Goal: Complete application form

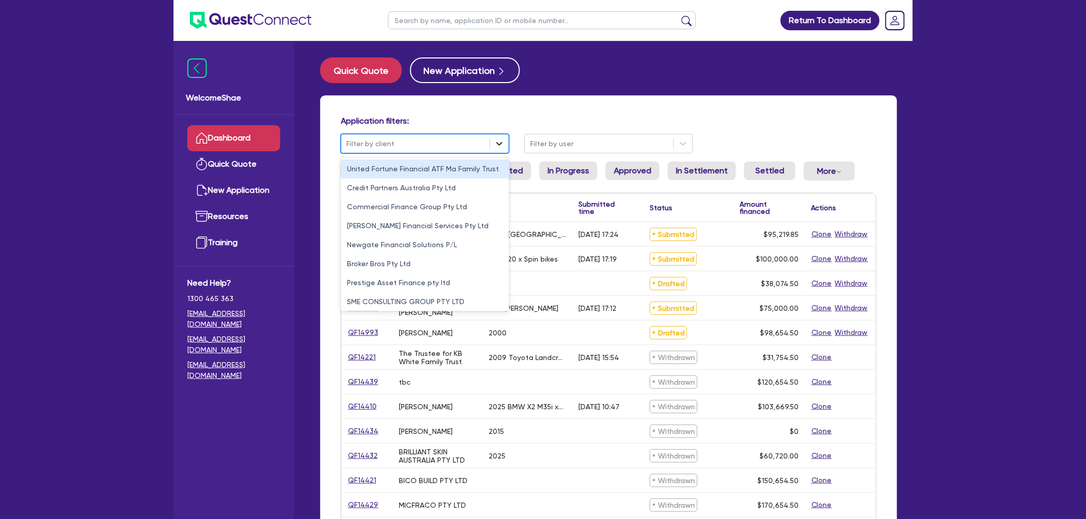
click at [502, 142] on icon at bounding box center [499, 144] width 10 height 10
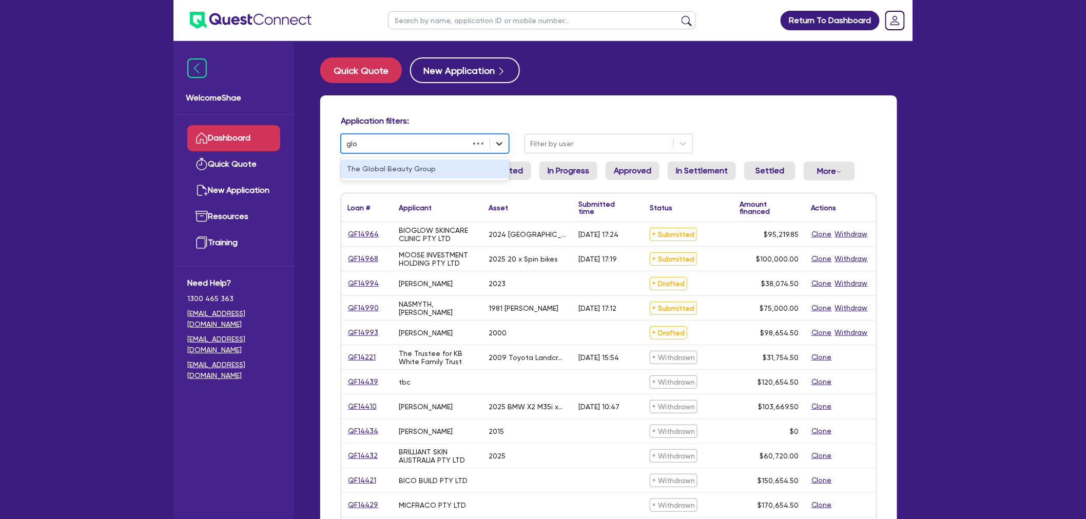
type input "glob"
click at [456, 172] on div "The Global Beauty Group" at bounding box center [425, 169] width 168 height 19
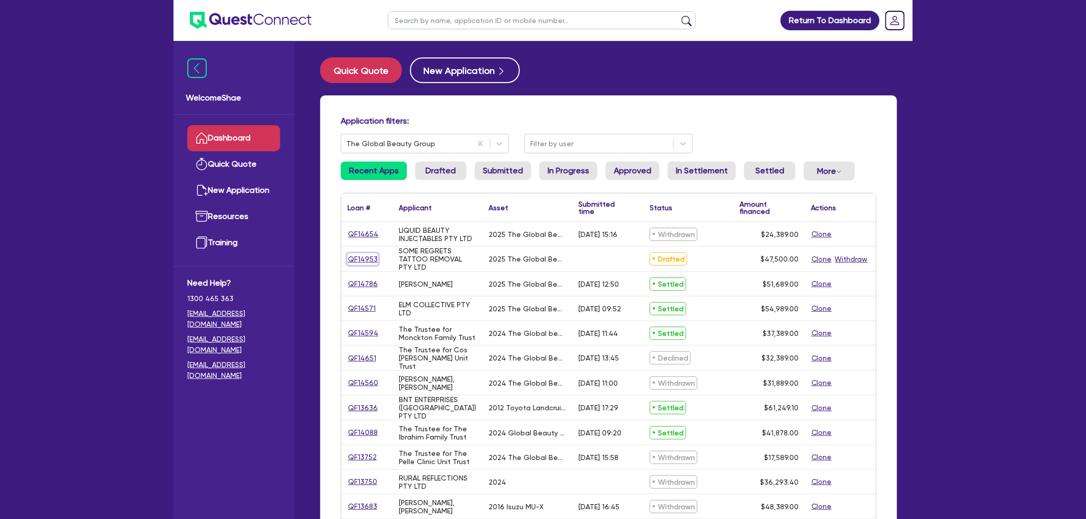
click at [367, 258] on link "QF14953" at bounding box center [362, 259] width 31 height 12
select select "TERTIARY_ASSETS"
select select "BEAUTY_EQUIPMENT"
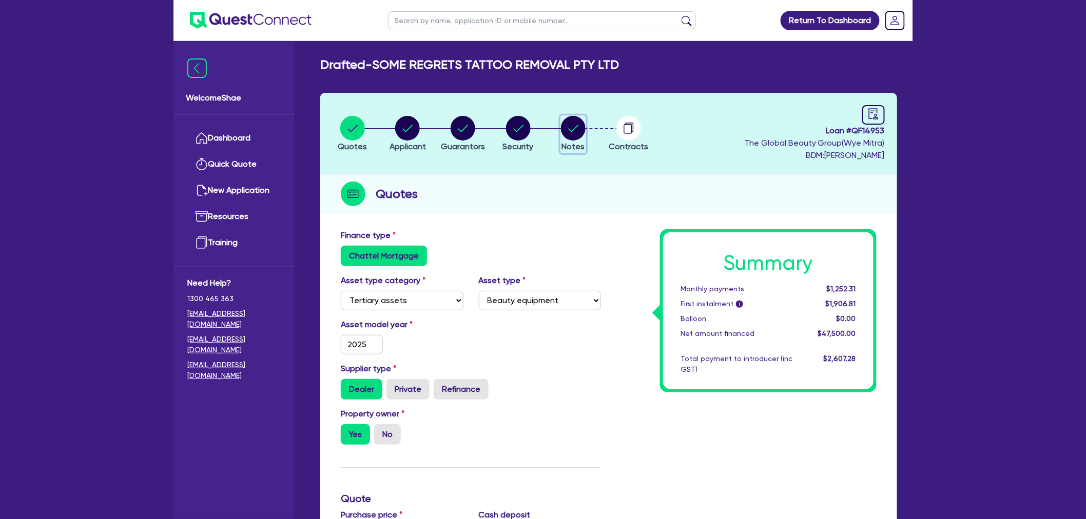
click at [582, 142] on span "Notes" at bounding box center [573, 147] width 23 height 10
select select "Quest Finance - Own Book"
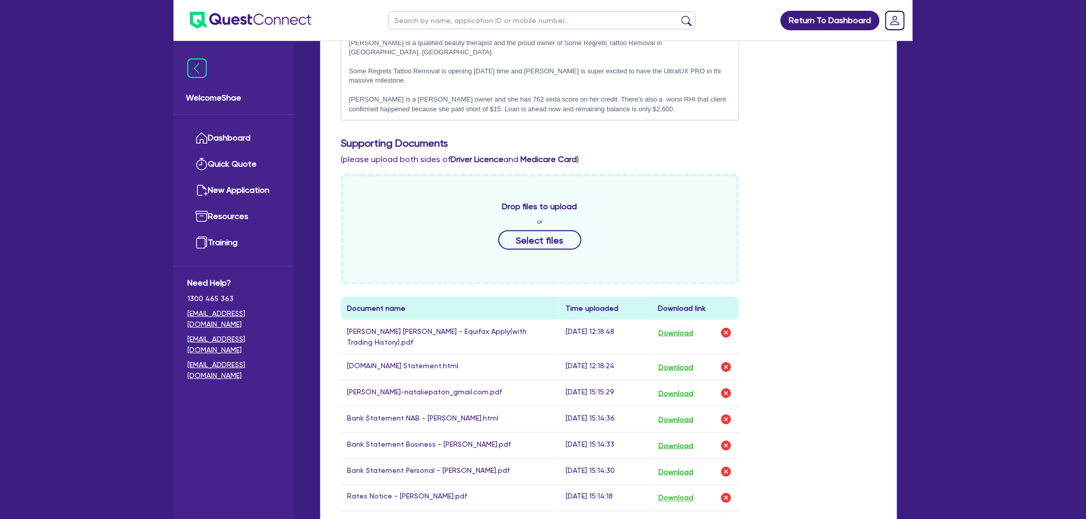
scroll to position [342, 0]
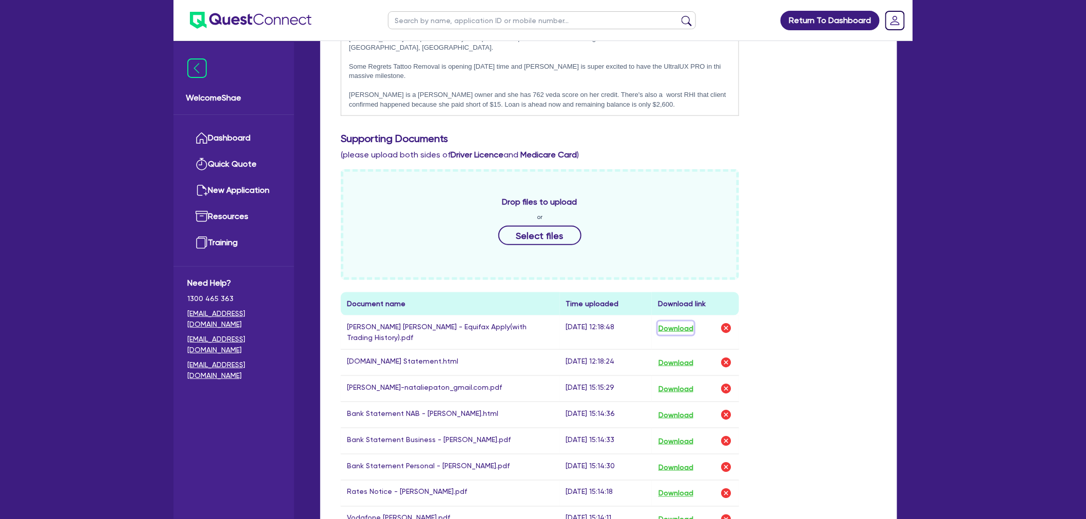
click at [678, 322] on button "Download" at bounding box center [676, 328] width 36 height 13
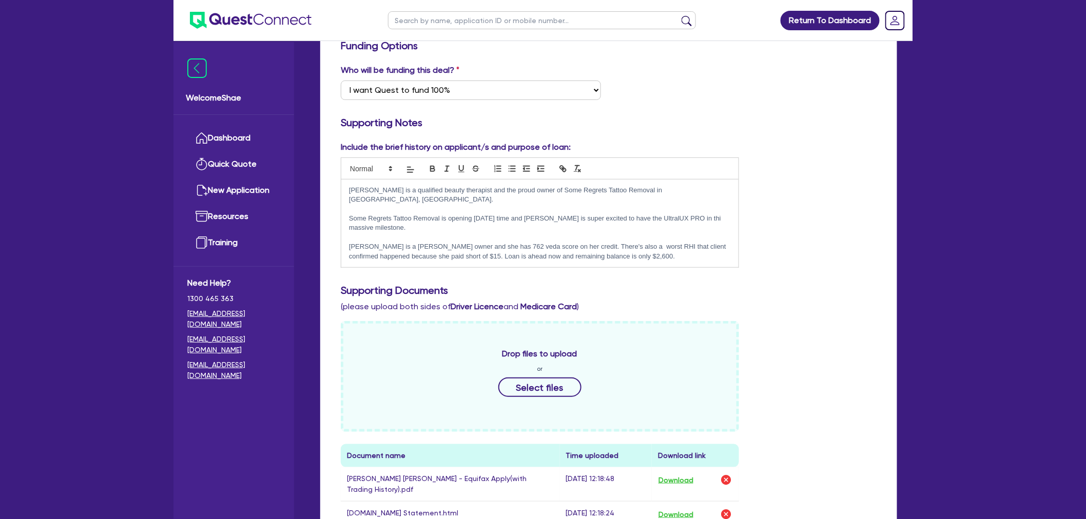
scroll to position [0, 0]
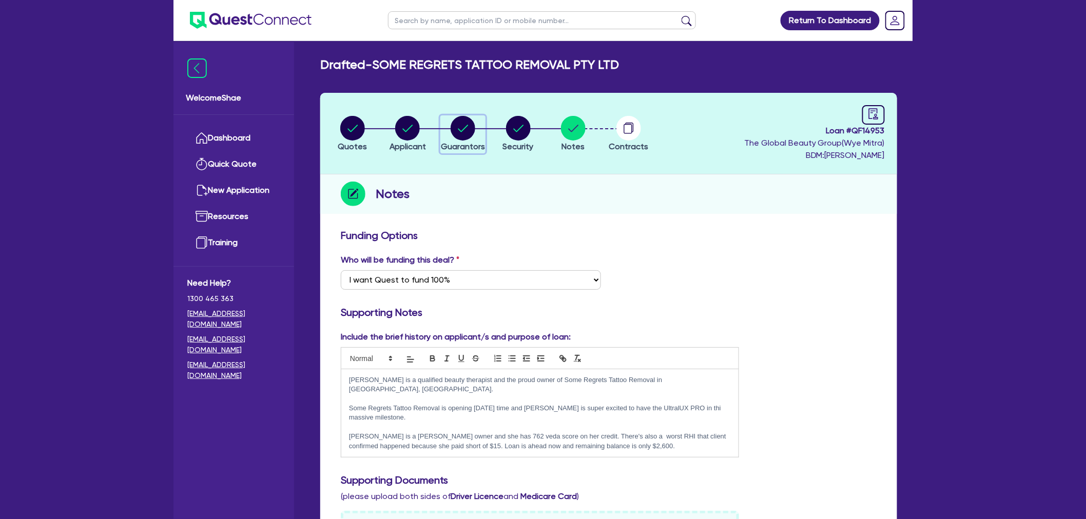
click at [474, 132] on icon "button" at bounding box center [462, 128] width 25 height 25
select select "MS"
select select "QLD"
select select "SINGLE"
select select "CASH"
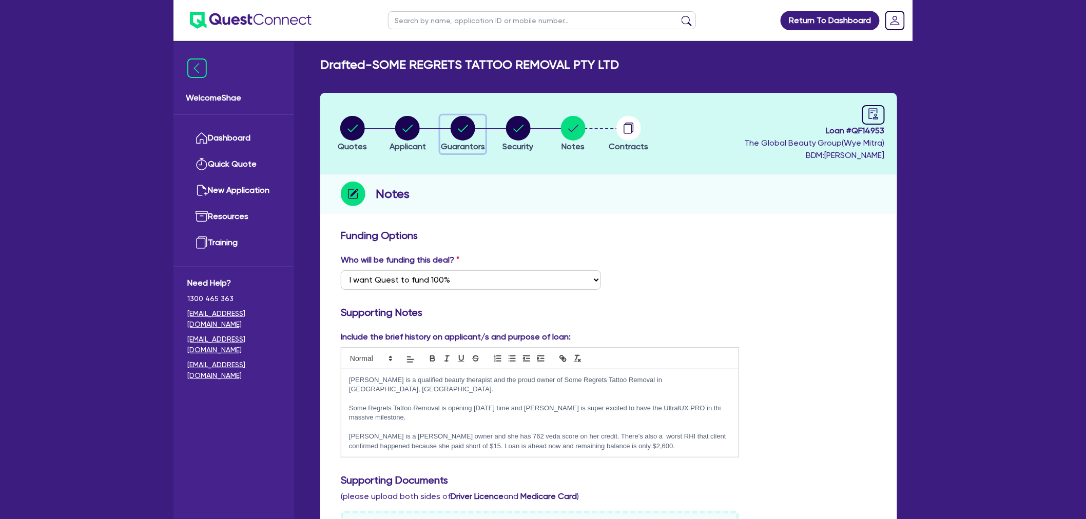
select select "PROPERTY"
select select "VEHICLE"
select select "HOUSEHOLD_PERSONAL"
select select "OTHER"
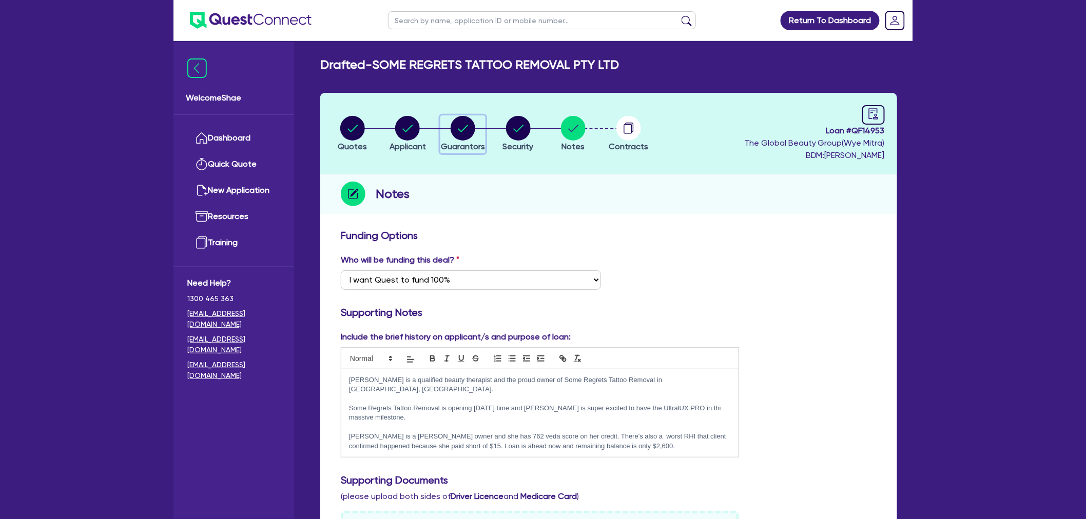
select select "INVESTMENT_PROPERTY_LOAN"
select select "PERSONAL_LOAN"
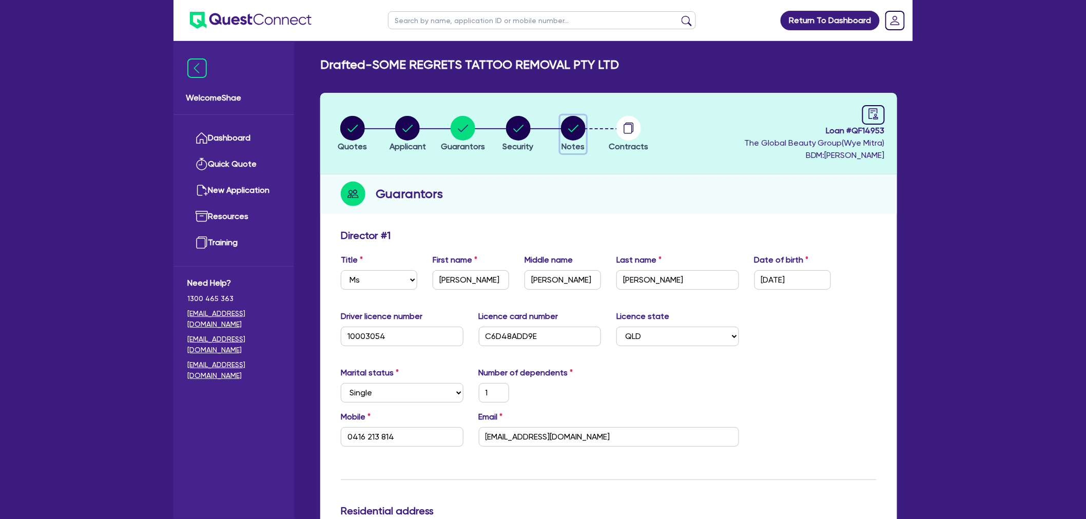
click at [579, 136] on circle "button" at bounding box center [573, 128] width 25 height 25
select select "Quest Finance - Own Book"
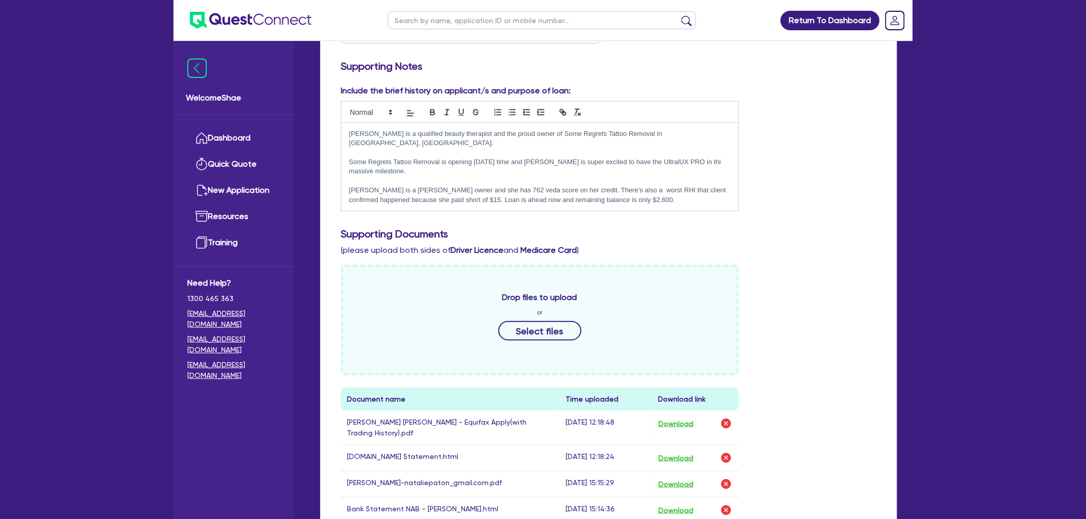
scroll to position [285, 0]
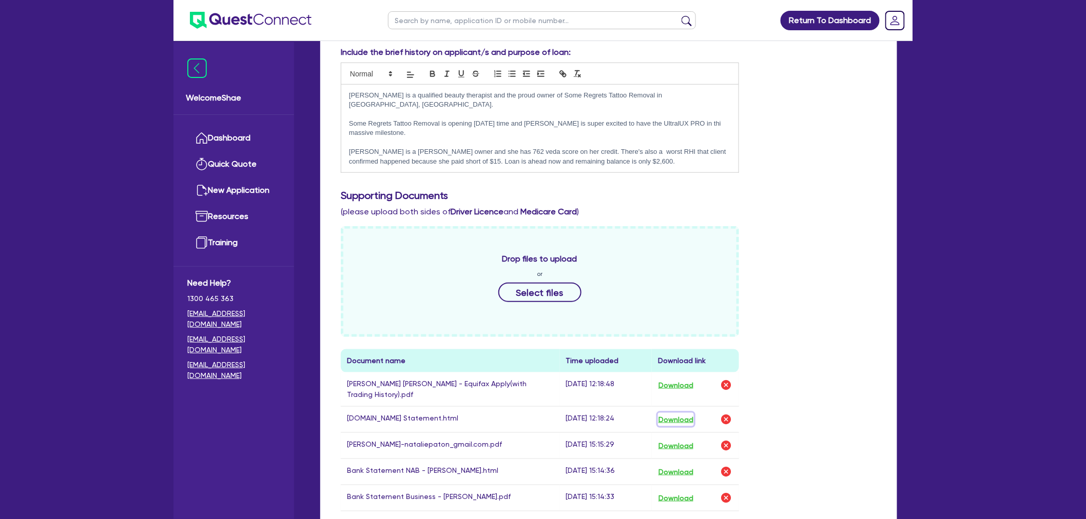
click at [681, 413] on button "Download" at bounding box center [676, 419] width 36 height 13
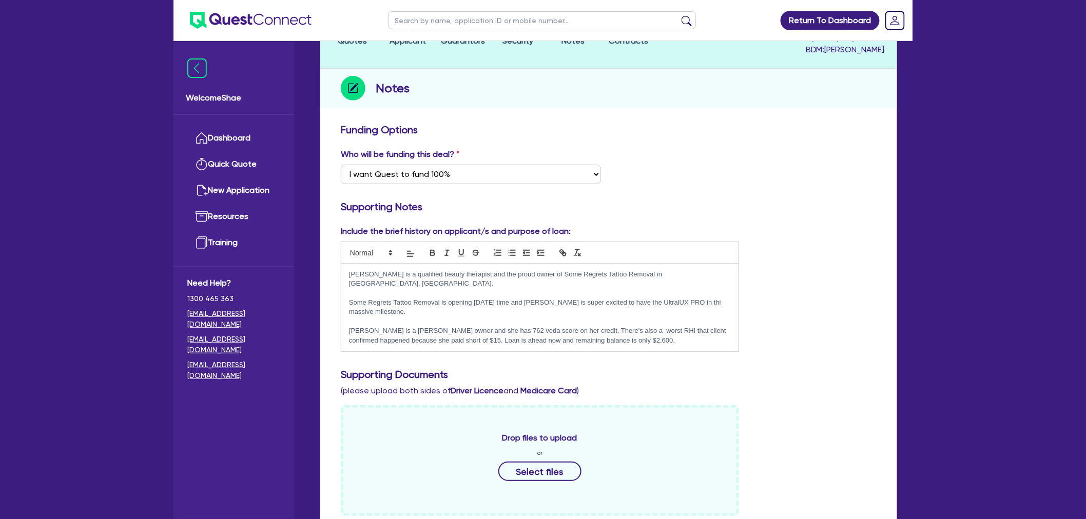
scroll to position [0, 0]
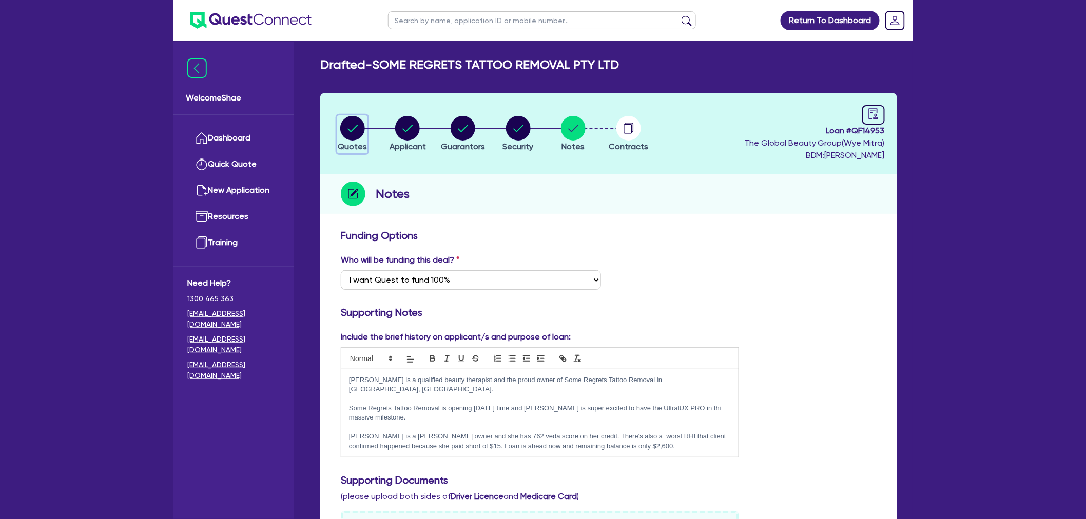
click at [347, 132] on circle "button" at bounding box center [352, 128] width 25 height 25
select select "TERTIARY_ASSETS"
select select "BEAUTY_EQUIPMENT"
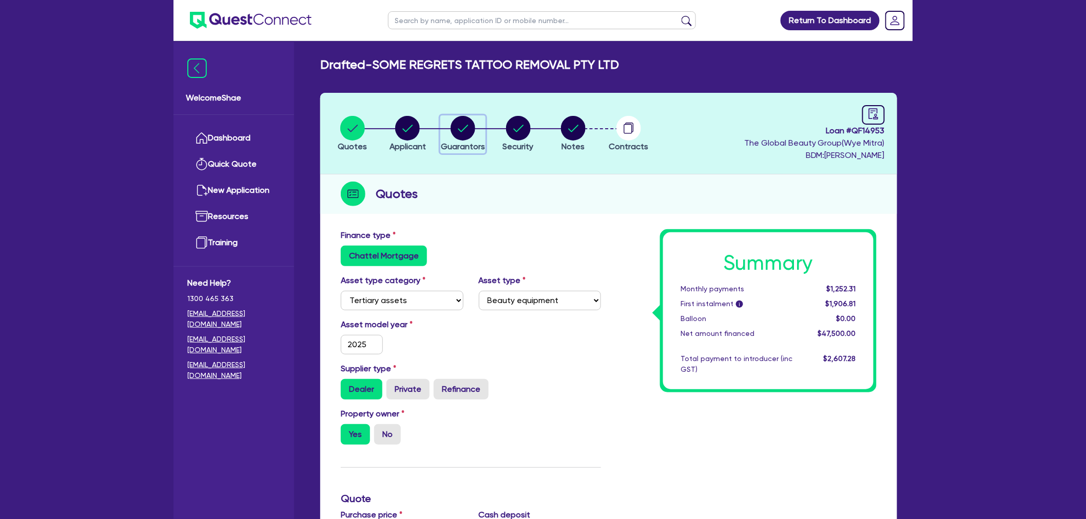
click at [456, 129] on circle "button" at bounding box center [462, 128] width 25 height 25
select select "MS"
select select "QLD"
select select "SINGLE"
select select "CASH"
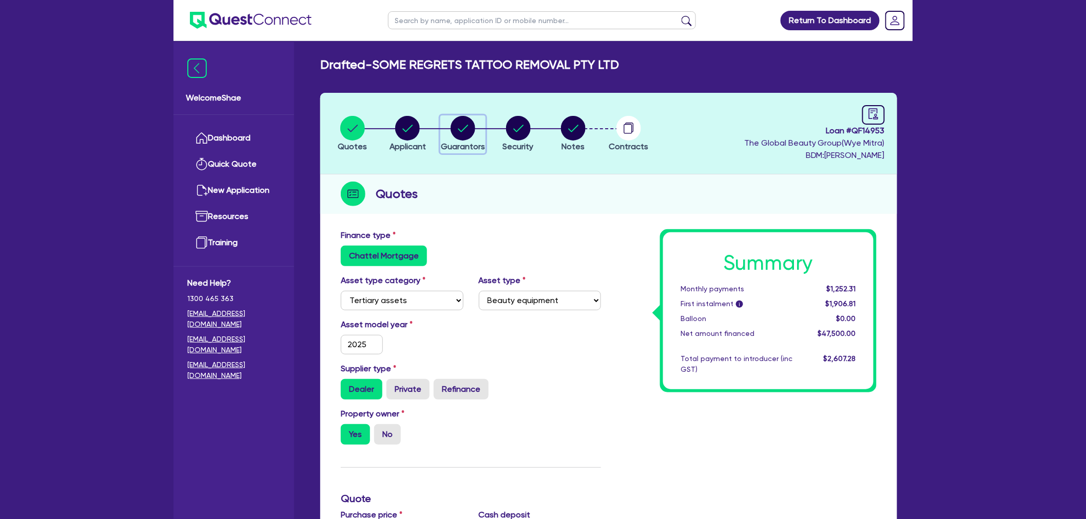
select select "PROPERTY"
select select "VEHICLE"
select select "HOUSEHOLD_PERSONAL"
select select "OTHER"
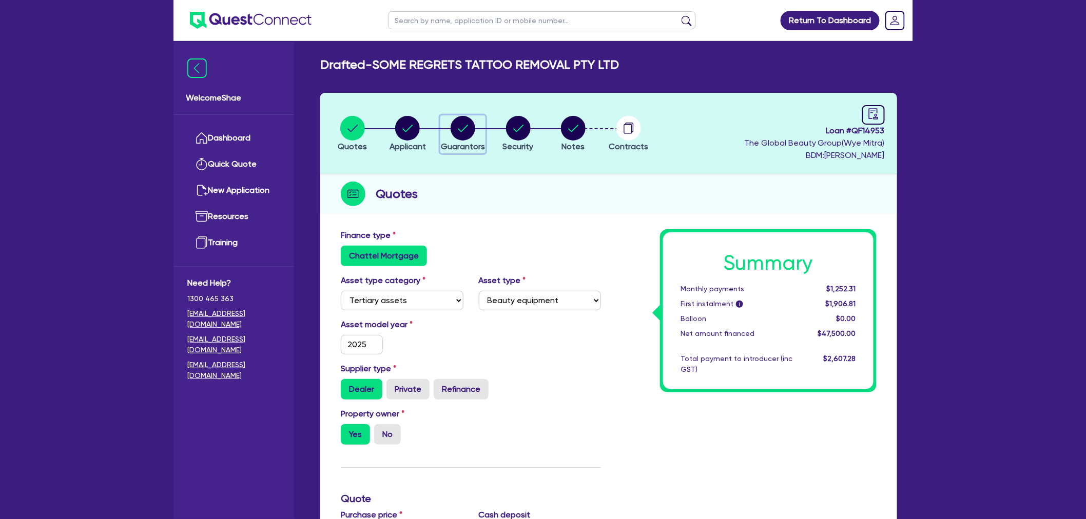
select select "INVESTMENT_PROPERTY_LOAN"
select select "PERSONAL_LOAN"
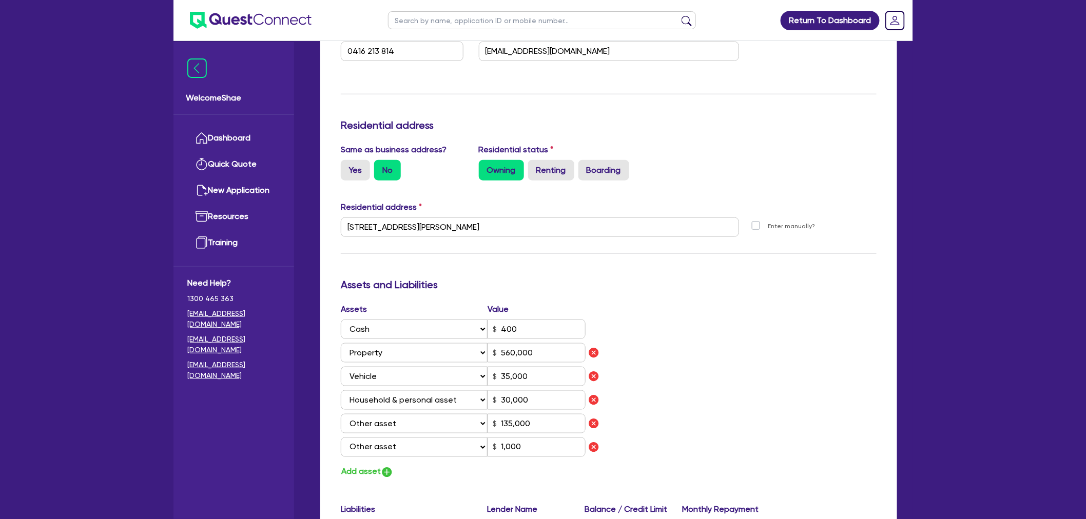
scroll to position [456, 0]
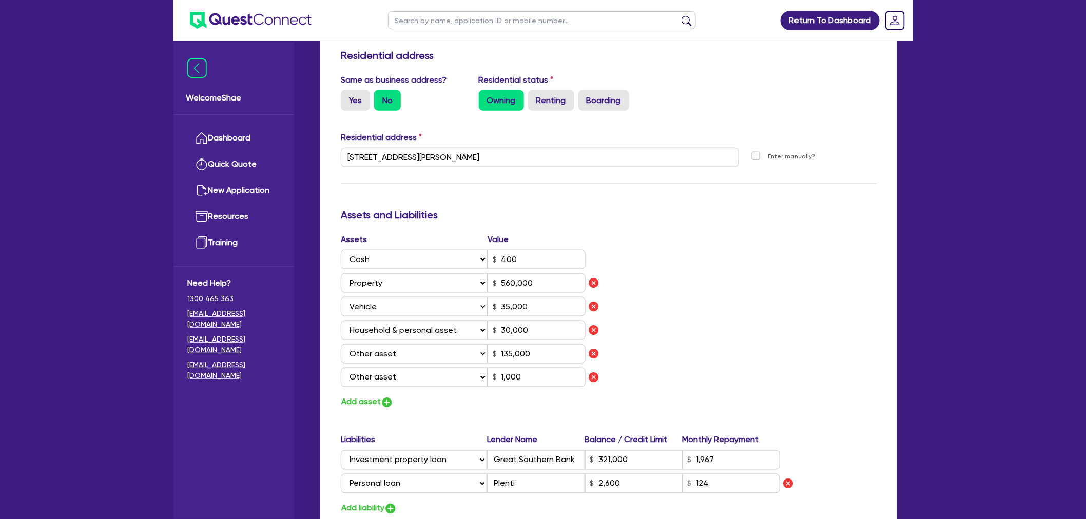
click at [813, 318] on div "Assets Value Select Asset Cash Property Investment property Vehicle Truck Trail…" at bounding box center [608, 321] width 551 height 176
click at [526, 259] on input "400" at bounding box center [536, 259] width 98 height 19
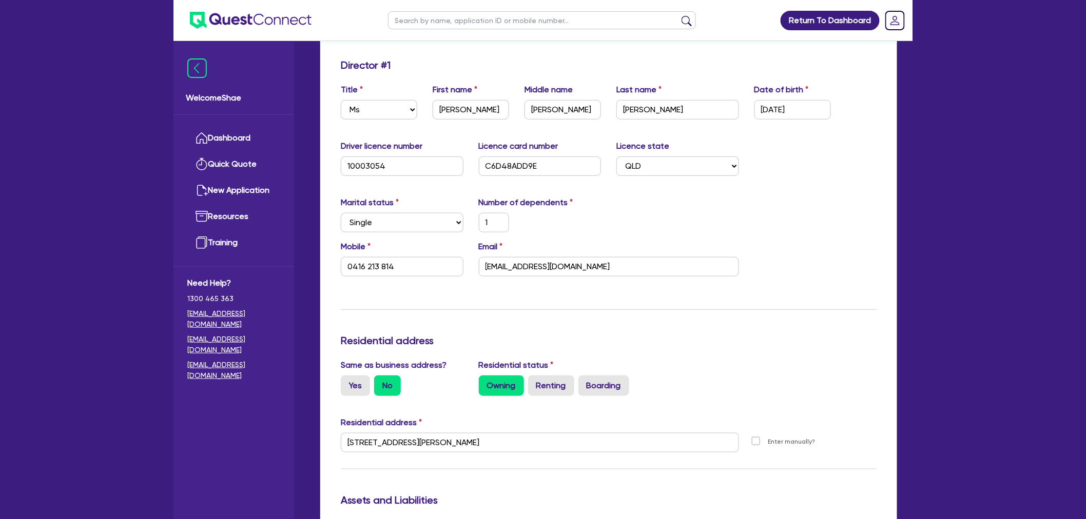
scroll to position [0, 0]
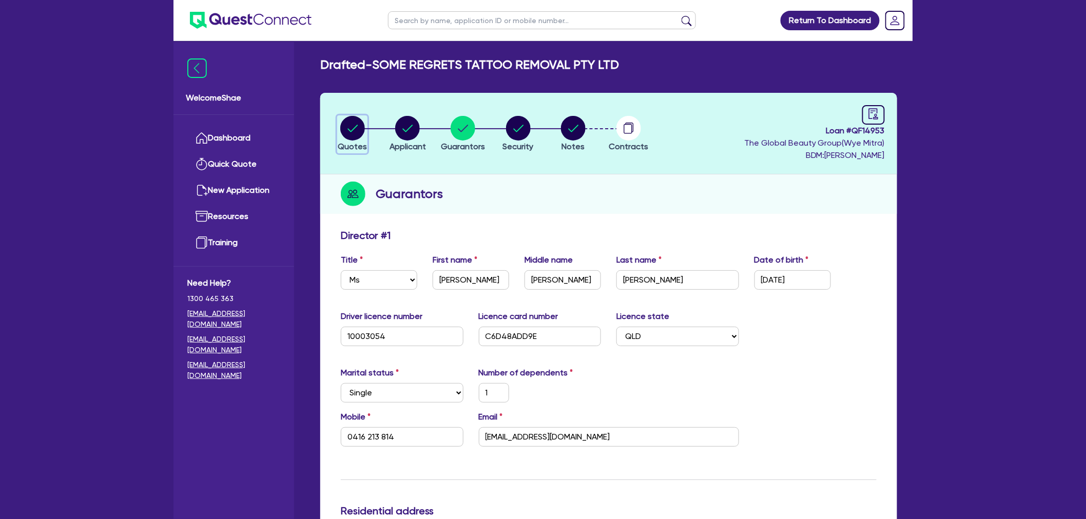
click at [356, 127] on circle "button" at bounding box center [352, 128] width 25 height 25
select select "TERTIARY_ASSETS"
select select "BEAUTY_EQUIPMENT"
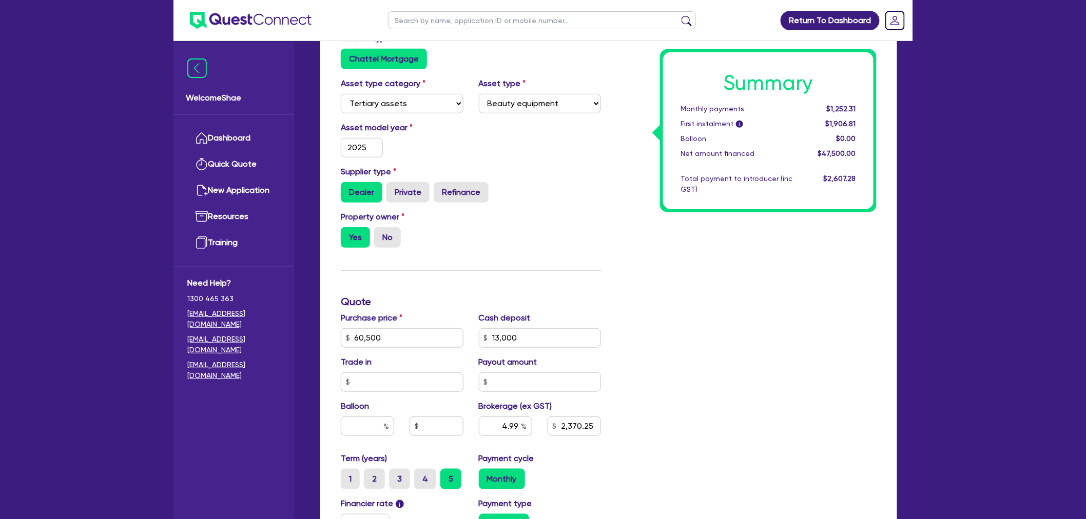
scroll to position [228, 0]
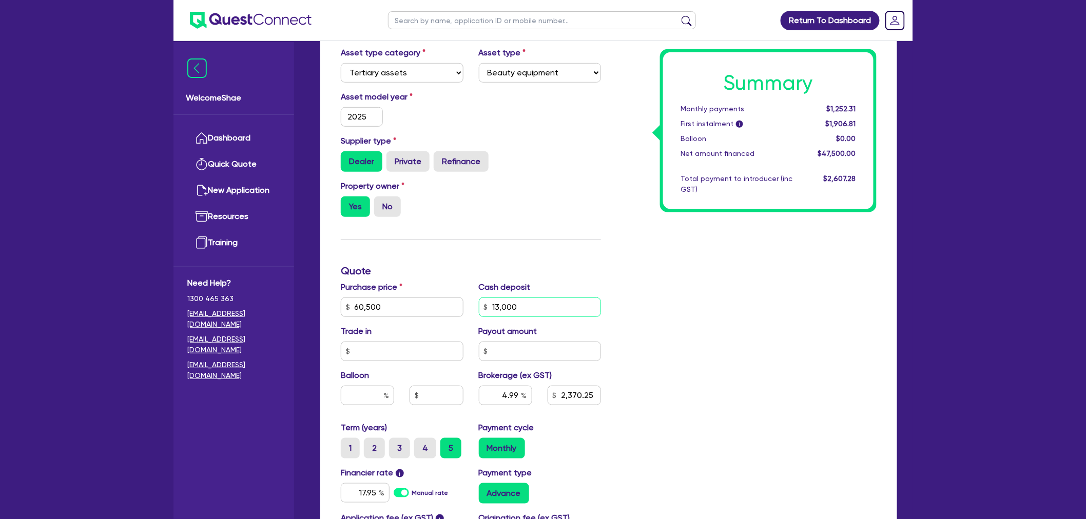
drag, startPoint x: 541, startPoint y: 306, endPoint x: 492, endPoint y: 306, distance: 49.8
click at [492, 306] on input "13,000" at bounding box center [540, 307] width 123 height 19
click at [498, 305] on input "13,000" at bounding box center [540, 307] width 123 height 19
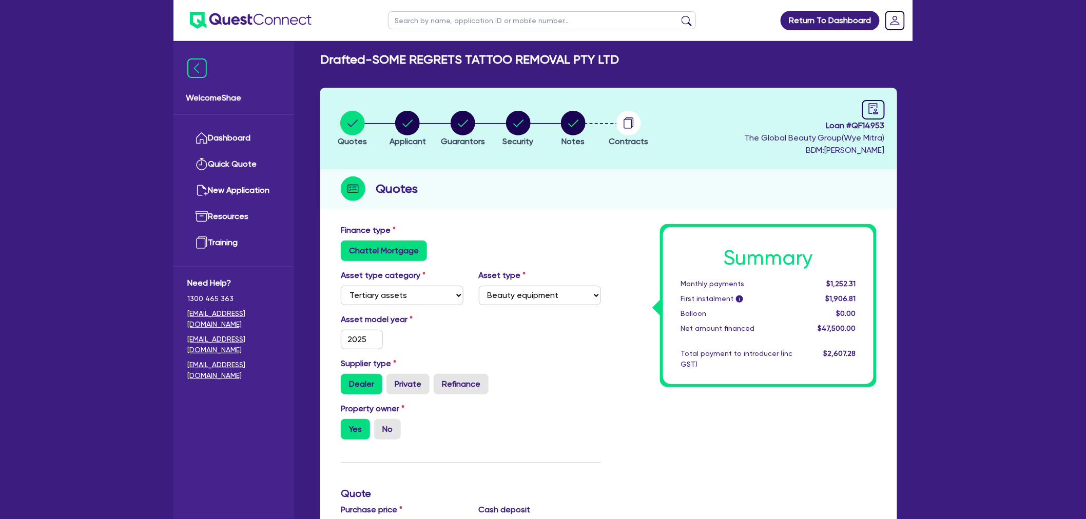
scroll to position [0, 0]
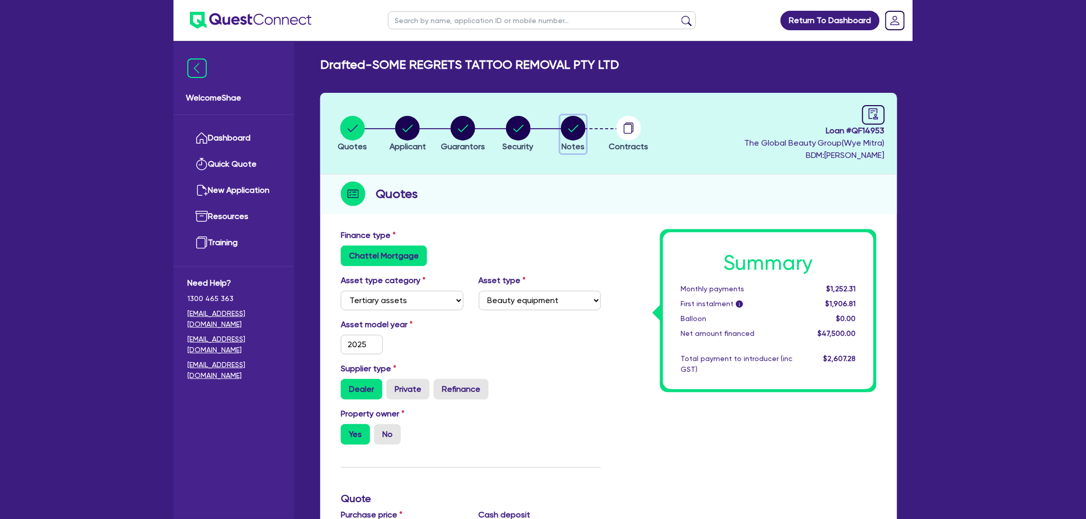
type input "60,500"
type input "13,000"
type input "2,370.25"
click at [570, 135] on circle "button" at bounding box center [573, 128] width 25 height 25
select select "Quest Finance - Own Book"
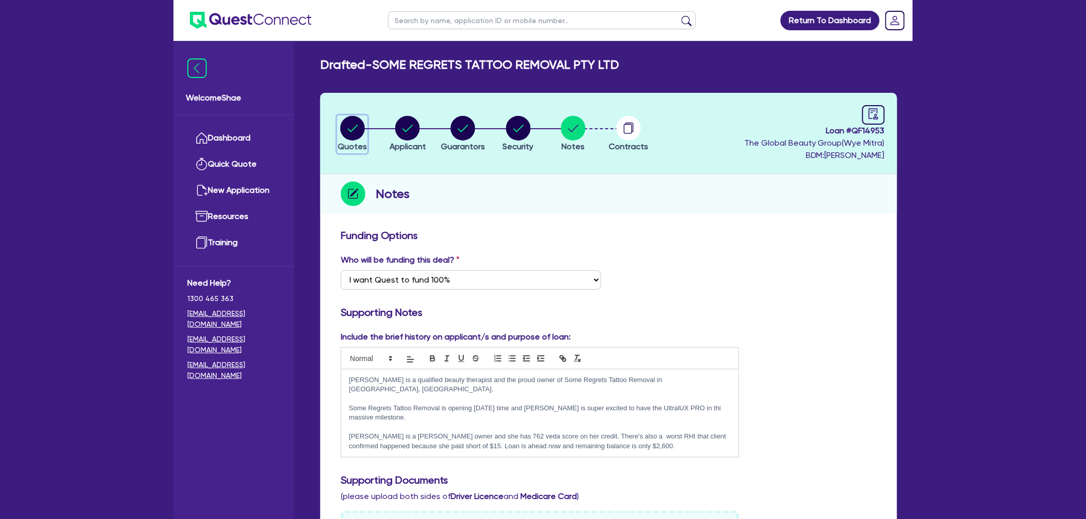
drag, startPoint x: 350, startPoint y: 126, endPoint x: 388, endPoint y: 146, distance: 42.7
click at [350, 126] on circle "button" at bounding box center [352, 128] width 25 height 25
select select "TERTIARY_ASSETS"
select select "BEAUTY_EQUIPMENT"
